Goal: Transaction & Acquisition: Purchase product/service

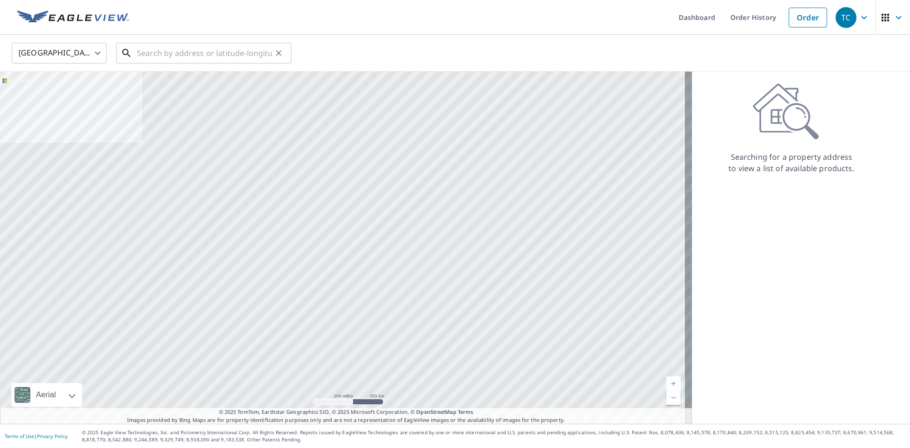
click at [156, 49] on input "text" at bounding box center [204, 53] width 135 height 27
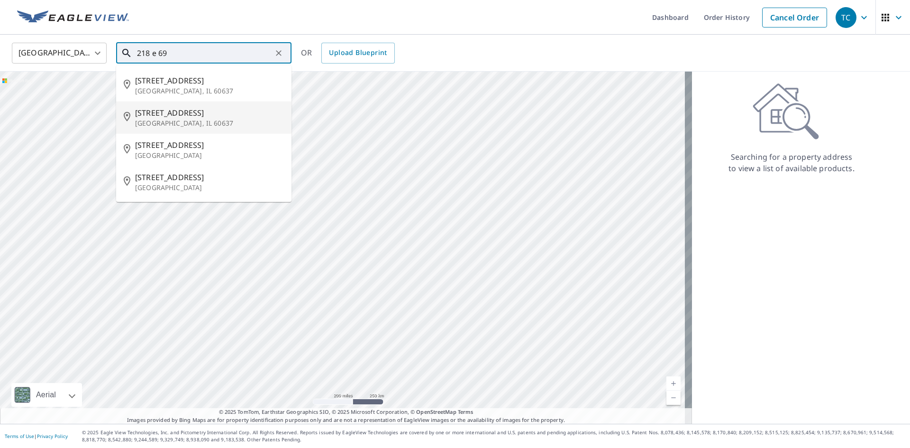
click at [197, 124] on p "[GEOGRAPHIC_DATA], IL 60637" at bounding box center [209, 122] width 149 height 9
type input "[STREET_ADDRESS]"
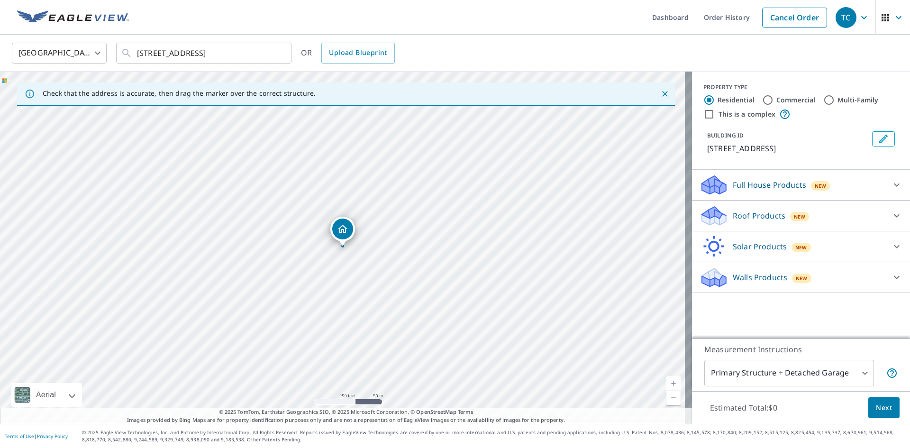
click at [758, 217] on p "Roof Products" at bounding box center [759, 215] width 53 height 11
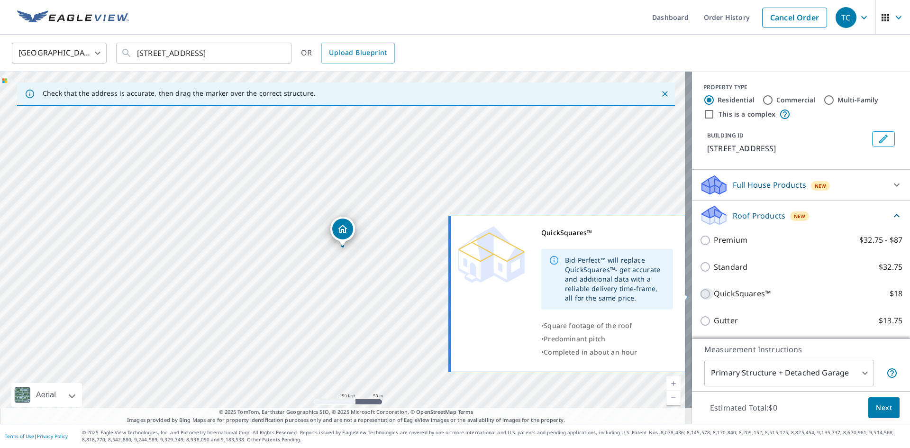
click at [700, 294] on input "QuickSquares™ $18" at bounding box center [707, 293] width 14 height 11
checkbox input "true"
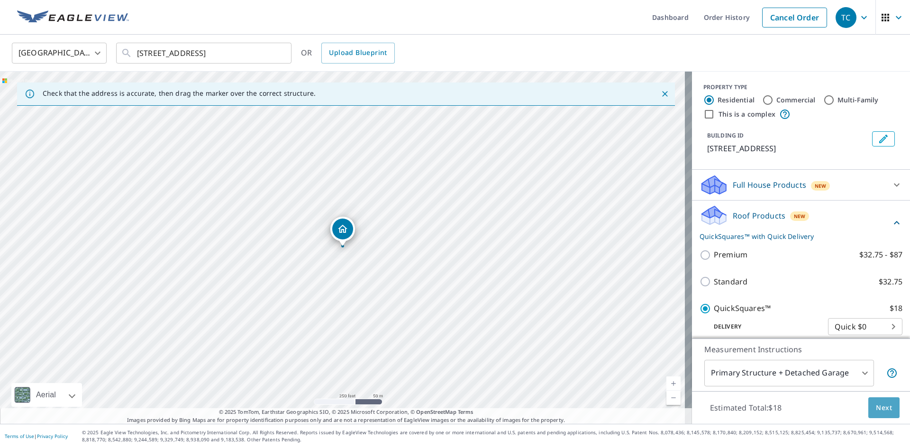
click at [876, 408] on span "Next" at bounding box center [884, 408] width 16 height 12
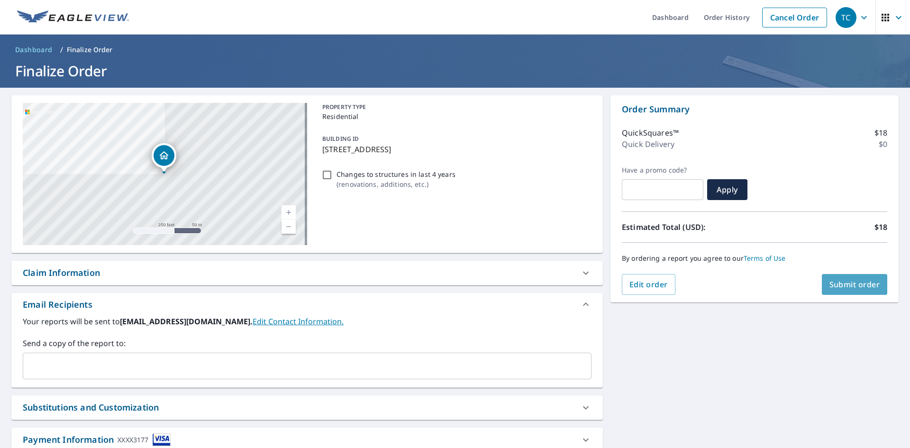
click at [838, 285] on span "Submit order" at bounding box center [854, 284] width 51 height 10
